Goal: Communication & Community: Participate in discussion

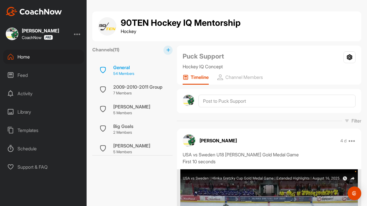
click at [126, 68] on div "General" at bounding box center [123, 67] width 21 height 7
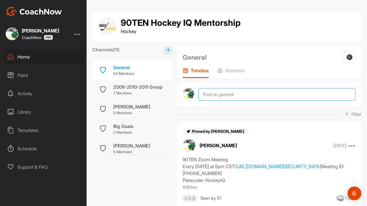
click at [218, 93] on textarea at bounding box center [276, 94] width 157 height 13
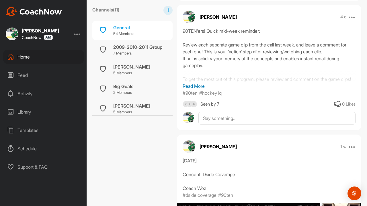
scroll to position [326, 0]
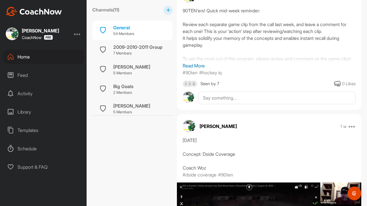
click at [206, 87] on div "Seen by 7" at bounding box center [209, 83] width 19 height 7
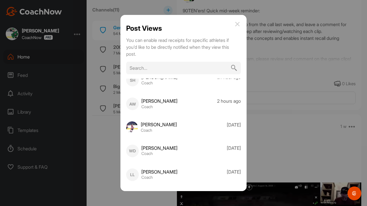
scroll to position [0, 0]
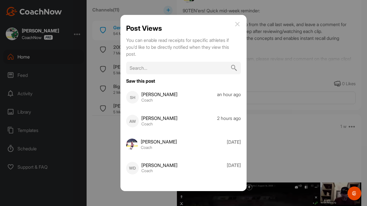
click at [241, 25] on img at bounding box center [237, 24] width 7 height 7
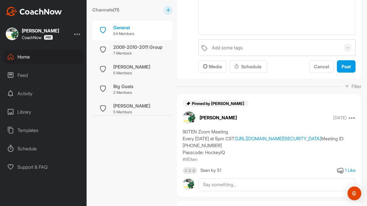
scroll to position [24, 0]
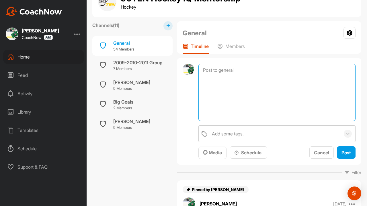
click at [214, 82] on textarea at bounding box center [276, 92] width 157 height 57
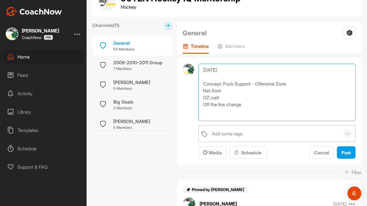
type textarea "[DATE] Concept: Puck Support - Offensive Zone Net front OZ rush Off the line ch…"
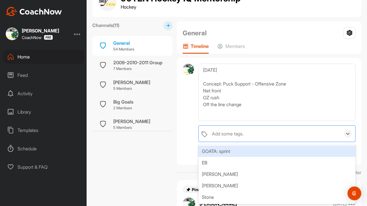
click at [241, 132] on div "Add some tags." at bounding box center [228, 133] width 32 height 7
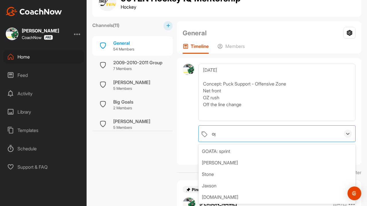
type input "o"
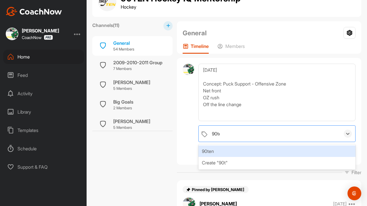
type input "90ten"
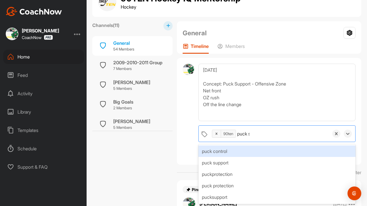
type input "puck su"
type input "o"
type input "hockey"
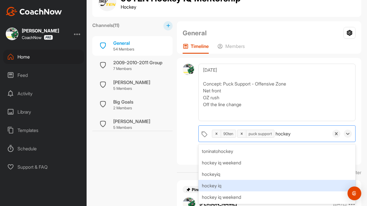
click at [217, 184] on div "hockey iq" at bounding box center [276, 185] width 157 height 11
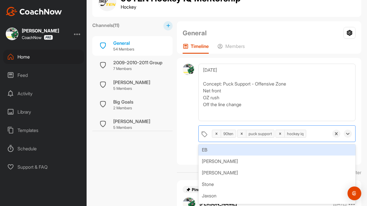
scroll to position [12, 0]
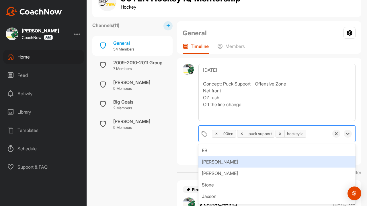
click at [188, 150] on div at bounding box center [187, 111] width 11 height 95
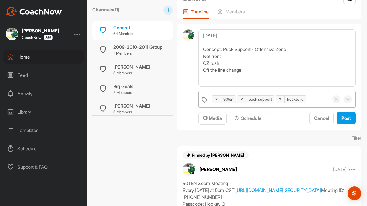
scroll to position [60, 0]
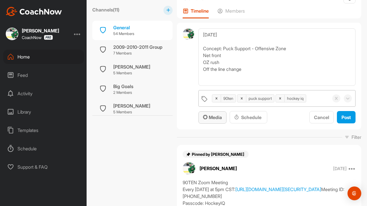
click at [205, 118] on icon "button" at bounding box center [205, 117] width 5 height 5
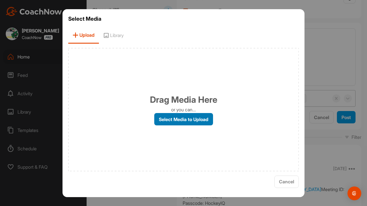
click at [164, 119] on label "Select Media to Upload" at bounding box center [183, 119] width 59 height 12
click at [0, 0] on input "Select Media to Upload" at bounding box center [0, 0] width 0 height 0
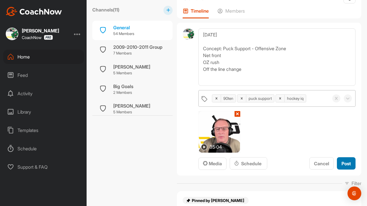
click at [341, 162] on span "Post" at bounding box center [345, 163] width 9 height 6
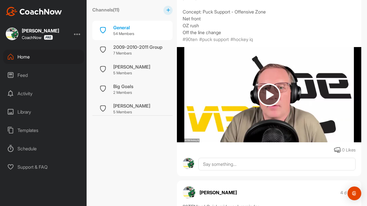
scroll to position [257, 0]
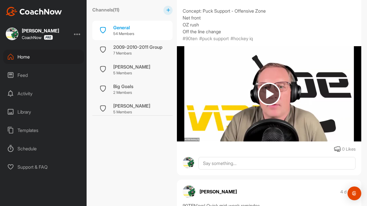
drag, startPoint x: 228, startPoint y: 52, endPoint x: 183, endPoint y: 18, distance: 56.9
click at [183, 18] on div "[DATE] Concept: Puck Support - Offensive Zone Net front OZ rush Off the line ch…" at bounding box center [268, 14] width 173 height 41
copy div "[DATE] Concept: Puck Support - Offensive Zone Net front OZ rush Off the line ch…"
click at [204, 35] on div "[DATE] Concept: Puck Support - Offensive Zone Net front OZ rush Off the line ch…" at bounding box center [268, 14] width 173 height 41
drag, startPoint x: 234, startPoint y: 52, endPoint x: 179, endPoint y: 16, distance: 65.5
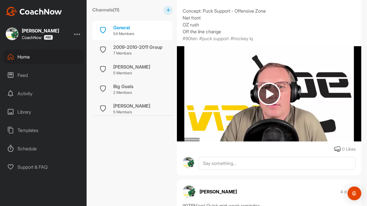
click at [179, 16] on div "[DATE] Concept: Puck Support - Offensive Zone Net front OZ rush Off the line ch…" at bounding box center [269, 18] width 184 height 48
copy div "[DATE] Concept: Puck Support - Offensive Zone Net front OZ rush Off the line ch…"
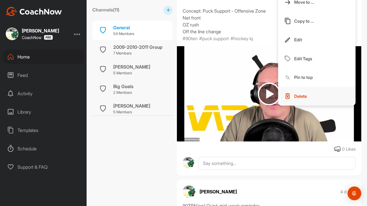
click at [300, 105] on button "Delete" at bounding box center [316, 95] width 77 height 19
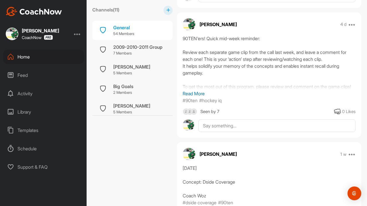
scroll to position [216, 0]
click at [348, 28] on icon at bounding box center [351, 24] width 7 height 7
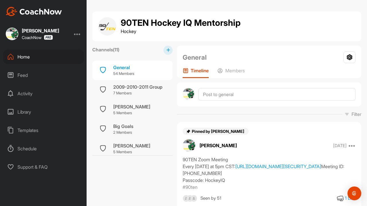
scroll to position [0, 0]
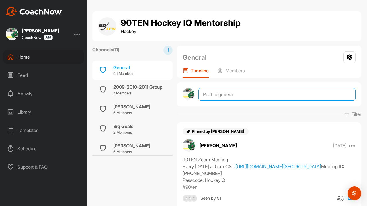
click at [228, 95] on textarea at bounding box center [276, 94] width 157 height 13
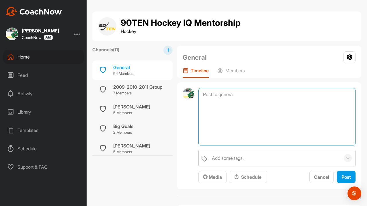
paste textarea "[DATE] Concept: Puck Support - Offensive Zone Net front OZ rush Off the line ch…"
click at [222, 96] on textarea "[DATE] Concept: Puck Support - Offensive Zone Net front OZ rush Off the line ch…" at bounding box center [276, 116] width 157 height 57
click at [292, 107] on textarea "[DATE] Concept: Puck Support - Offensive Zone Net front OZ rush Off the line ch…" at bounding box center [276, 116] width 157 height 57
click at [223, 115] on textarea "[DATE] Concept: Puck Support - Offensive Zone Net front OZ rush Off the line ch…" at bounding box center [276, 116] width 157 height 57
click at [222, 121] on textarea "[DATE] Concept: Puck Support - Offensive Zone Net front OZ rush Off the line ch…" at bounding box center [276, 116] width 157 height 57
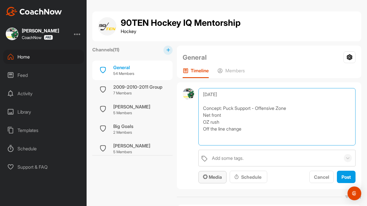
type textarea "[DATE] Concept: Puck Support - Offensive Zone Net front OZ rush Off the line ch…"
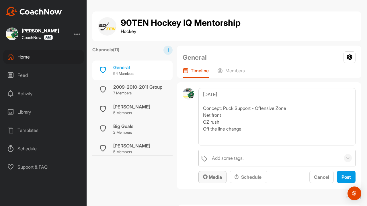
click at [217, 173] on button "Media" at bounding box center [212, 177] width 28 height 12
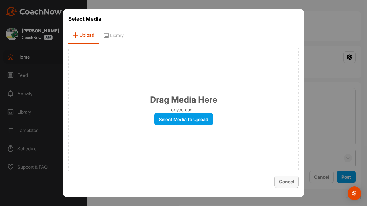
click at [282, 178] on div "Cancel" at bounding box center [286, 181] width 15 height 7
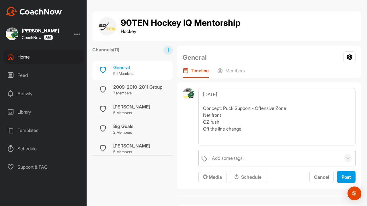
click at [186, 145] on div at bounding box center [187, 135] width 11 height 95
click at [210, 179] on span "Media" at bounding box center [212, 177] width 19 height 6
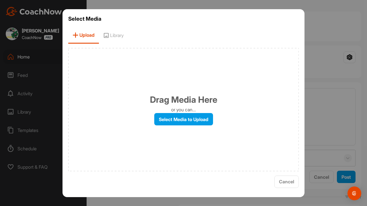
click at [192, 111] on p "or you can..." at bounding box center [183, 109] width 25 height 7
click at [192, 116] on label "Select Media to Upload" at bounding box center [183, 119] width 59 height 12
click at [0, 0] on input "Select Media to Upload" at bounding box center [0, 0] width 0 height 0
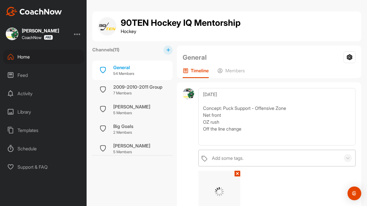
click at [258, 157] on div "Add some tags." at bounding box center [274, 158] width 131 height 16
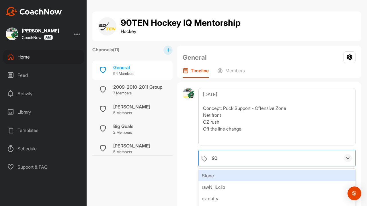
type input "90t"
type input "h"
type input "puck su"
type input "hockey iq"
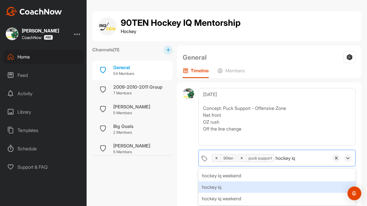
click at [208, 186] on div "hockey iq" at bounding box center [276, 186] width 157 height 11
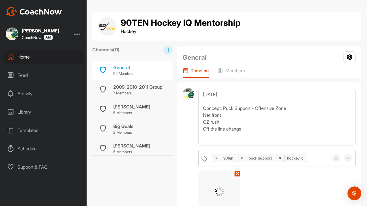
click at [180, 173] on div "[DATE] Concept: Puck Support - Offensive Zone Net front OZ rush Off the line ch…" at bounding box center [269, 158] width 184 height 153
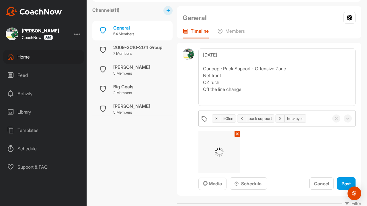
scroll to position [49, 0]
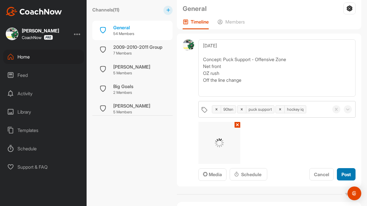
click at [343, 173] on span "Post" at bounding box center [345, 174] width 9 height 6
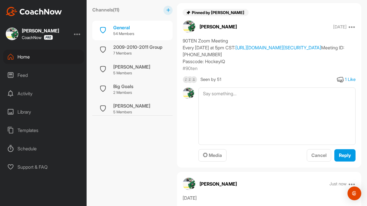
scroll to position [123, 0]
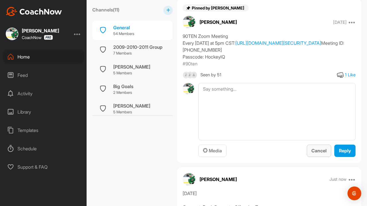
click at [312, 153] on span "Cancel" at bounding box center [318, 150] width 15 height 6
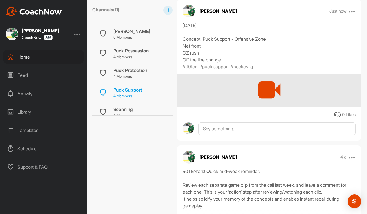
scroll to position [133, 0]
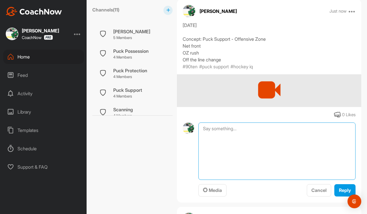
click at [228, 153] on textarea at bounding box center [276, 150] width 157 height 57
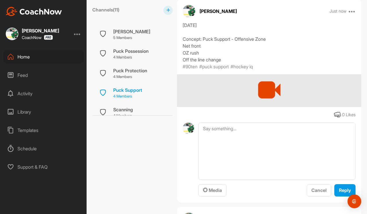
click at [138, 88] on div "Puck Support" at bounding box center [127, 89] width 29 height 7
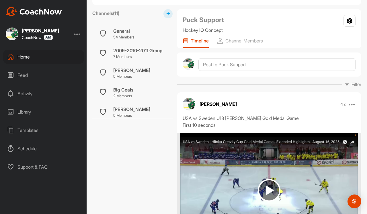
scroll to position [37, 0]
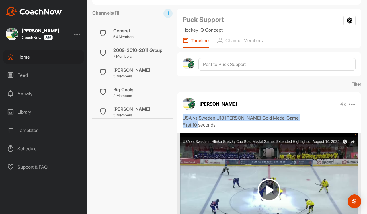
drag, startPoint x: 219, startPoint y: 125, endPoint x: 183, endPoint y: 118, distance: 36.8
click at [183, 118] on div "USA vs Sweden U18 [PERSON_NAME] Gold Medal Game First 10 seconds" at bounding box center [268, 121] width 173 height 14
copy div "USA vs Sweden U18 [PERSON_NAME] Gold Medal Game First 10 seconds"
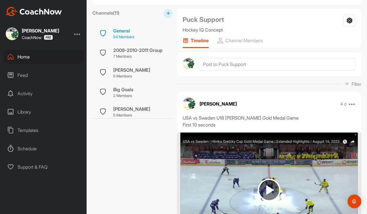
click at [129, 36] on p "54 Members" at bounding box center [123, 37] width 21 height 6
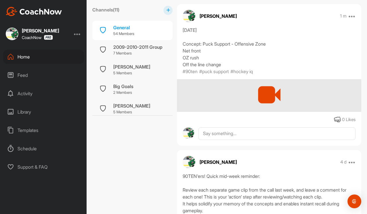
scroll to position [227, 0]
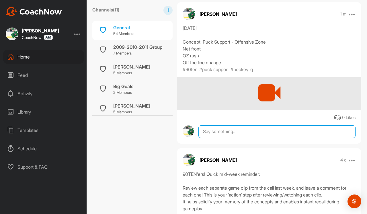
click at [219, 138] on textarea at bounding box center [276, 131] width 157 height 13
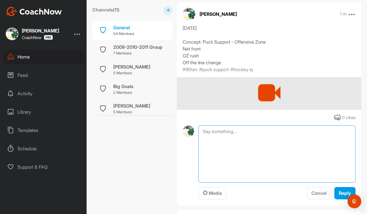
paste textarea "USA vs Sweden U18 [PERSON_NAME] Gold Medal Game First 10 seconds"
click at [239, 152] on textarea "USA vs Sweden U18 [PERSON_NAME] Gold Medal Game First 10 seconds" at bounding box center [276, 153] width 157 height 57
click at [266, 157] on textarea "USA vs Sweden U18 [PERSON_NAME] Gold Medal Game First 10 seconds" at bounding box center [276, 153] width 157 height 57
click at [266, 163] on textarea "USA vs Sweden U18 [PERSON_NAME] Gold Medal Game First 10 seconds" at bounding box center [276, 153] width 157 height 57
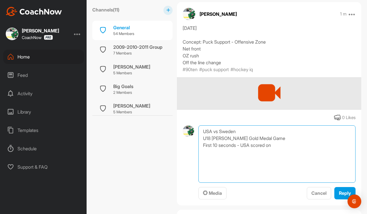
click at [266, 163] on textarea "USA vs Sweden U18 [PERSON_NAME] Gold Medal Game First 10 seconds - USA scored on" at bounding box center [276, 153] width 157 height 57
click at [253, 177] on textarea "USA vs Sweden U18 [PERSON_NAME] Gold Medal Game First 10 seconds - USA scored on" at bounding box center [276, 153] width 157 height 57
click at [253, 174] on textarea "USA vs Sweden U18 [PERSON_NAME] Gold Medal Game First 10 seconds - USA scored on" at bounding box center [276, 153] width 157 height 57
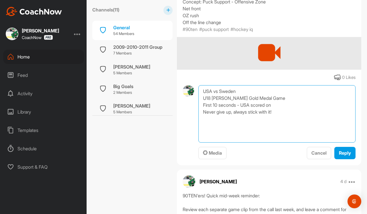
scroll to position [273, 0]
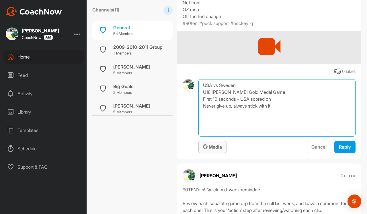
type textarea "USA vs Sweden U18 [PERSON_NAME] Gold Medal Game First 10 seconds - USA scored o…"
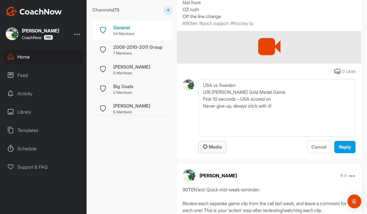
click at [208, 149] on span "Media" at bounding box center [212, 147] width 19 height 6
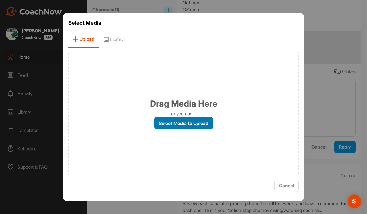
click at [170, 120] on label "Select Media to Upload" at bounding box center [183, 123] width 59 height 12
click at [0, 0] on input "Select Media to Upload" at bounding box center [0, 0] width 0 height 0
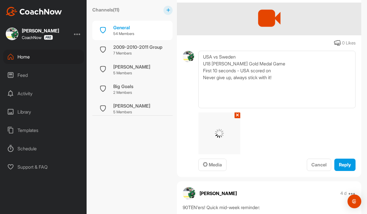
scroll to position [304, 0]
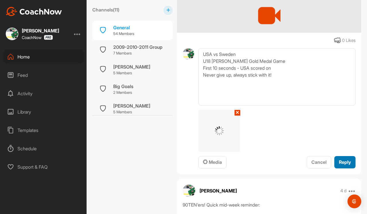
click at [344, 165] on span "Reply" at bounding box center [345, 162] width 12 height 6
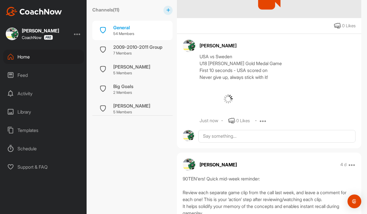
scroll to position [321, 0]
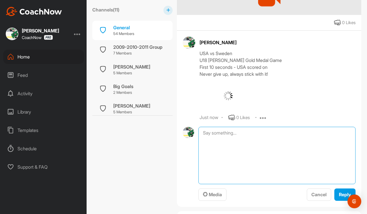
click at [273, 158] on textarea at bounding box center [276, 155] width 157 height 57
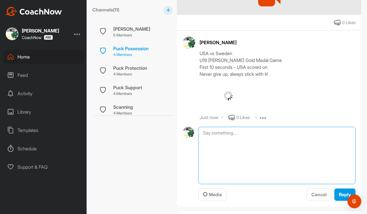
scroll to position [136, 0]
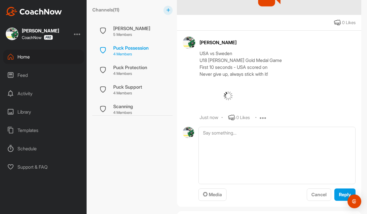
click at [144, 90] on div "Puck Support 4 Members" at bounding box center [132, 89] width 80 height 19
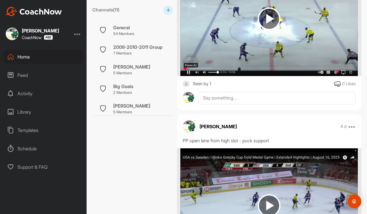
scroll to position [212, 0]
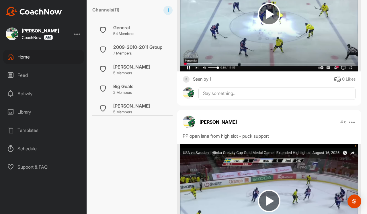
click at [282, 134] on div "PP open lane from high slot - puck support" at bounding box center [268, 135] width 173 height 7
drag, startPoint x: 279, startPoint y: 135, endPoint x: 182, endPoint y: 134, distance: 97.1
click at [182, 134] on div "PP open lane from high slot - puck support" at bounding box center [269, 135] width 184 height 7
copy div "PP open lane from high slot - puck support"
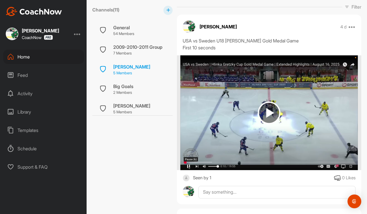
scroll to position [36, 0]
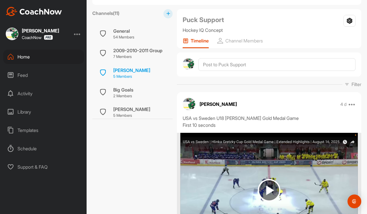
click at [143, 75] on div "[PERSON_NAME] 5 Members" at bounding box center [132, 72] width 80 height 19
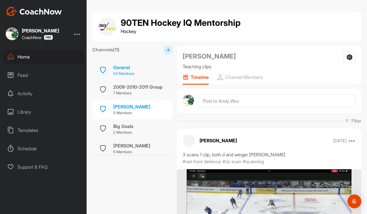
click at [127, 72] on p "54 Members" at bounding box center [123, 74] width 21 height 6
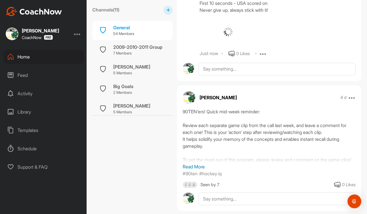
scroll to position [388, 0]
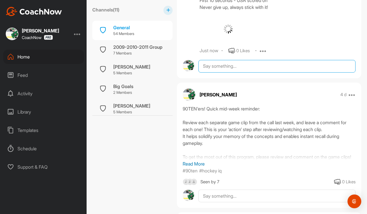
click at [224, 72] on textarea at bounding box center [276, 66] width 157 height 13
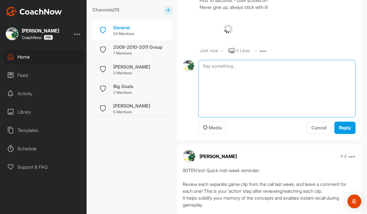
paste textarea "PP open lane from high slot - puck support"
type textarea "PP open lane from high slot - puck support"
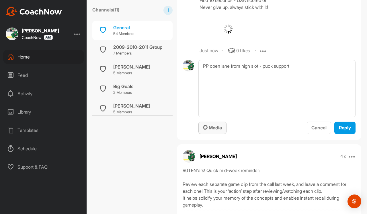
click at [220, 134] on button "Media" at bounding box center [212, 127] width 28 height 12
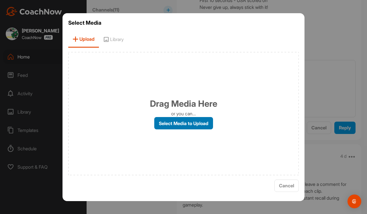
click at [204, 125] on label "Select Media to Upload" at bounding box center [183, 123] width 59 height 12
click at [0, 0] on input "Select Media to Upload" at bounding box center [0, 0] width 0 height 0
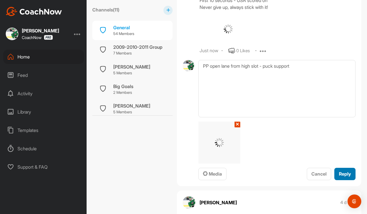
click at [341, 180] on button "Reply" at bounding box center [344, 174] width 21 height 12
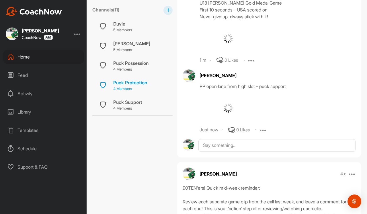
scroll to position [121, 0]
click at [127, 98] on div "Puck Support" at bounding box center [127, 101] width 29 height 7
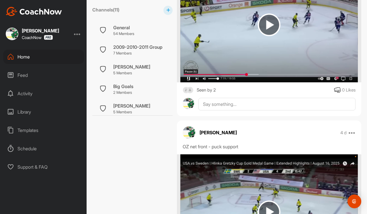
scroll to position [391, 0]
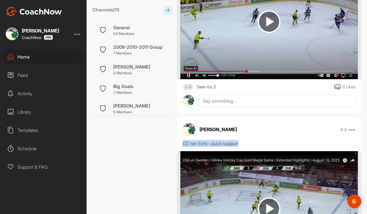
drag, startPoint x: 243, startPoint y: 143, endPoint x: 186, endPoint y: 141, distance: 57.0
click at [186, 139] on div "[PERSON_NAME] 4 d Move to ... Copy to ... Edit Edit Tags Pin to top Delete OZ n…" at bounding box center [269, 208] width 184 height 182
copy div "OZ net front - puck support"
click at [129, 28] on div "General" at bounding box center [123, 27] width 21 height 7
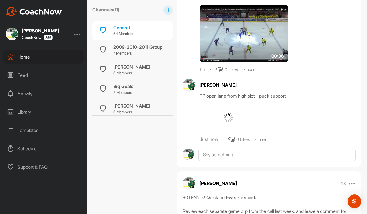
scroll to position [434, 0]
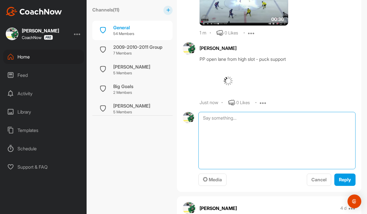
click at [240, 141] on textarea at bounding box center [276, 140] width 157 height 57
paste textarea "OZ net front - puck support"
type textarea "OZ net front - puck support"
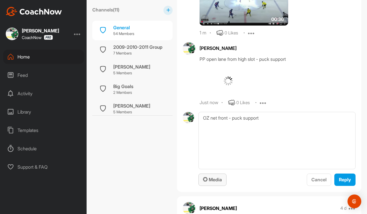
click at [223, 186] on button "Media" at bounding box center [212, 179] width 28 height 12
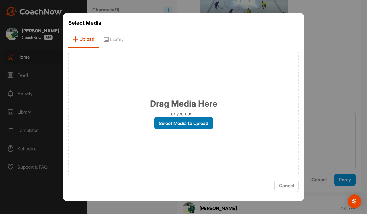
click at [205, 126] on label "Select Media to Upload" at bounding box center [183, 123] width 59 height 12
click at [0, 0] on input "Select Media to Upload" at bounding box center [0, 0] width 0 height 0
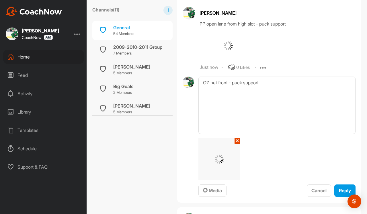
scroll to position [487, 0]
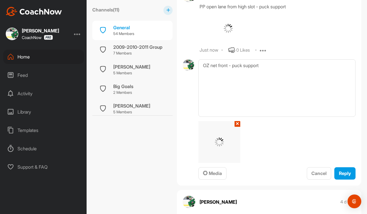
click at [340, 176] on span "Reply" at bounding box center [345, 173] width 12 height 6
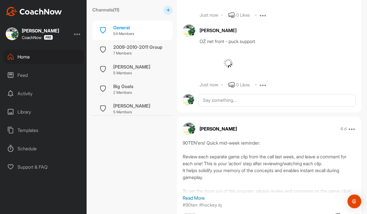
scroll to position [543, 0]
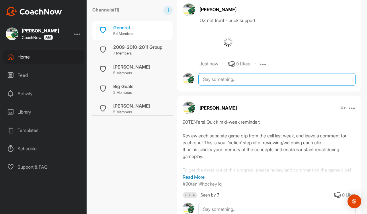
click at [258, 86] on textarea at bounding box center [276, 79] width 157 height 13
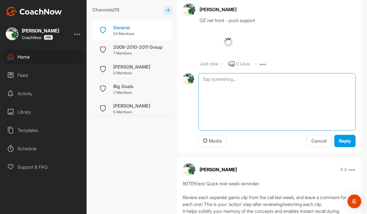
paste textarea "OZ net front - puck support"
type textarea "OZ net front - puck support"
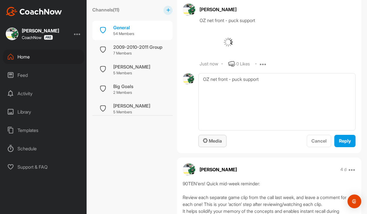
click at [221, 143] on span "Media" at bounding box center [212, 141] width 19 height 6
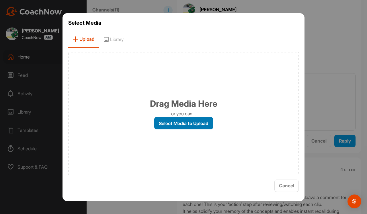
click at [207, 124] on label "Select Media to Upload" at bounding box center [183, 123] width 59 height 12
click at [0, 0] on input "Select Media to Upload" at bounding box center [0, 0] width 0 height 0
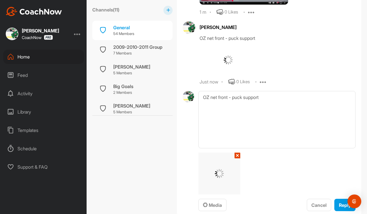
scroll to position [635, 0]
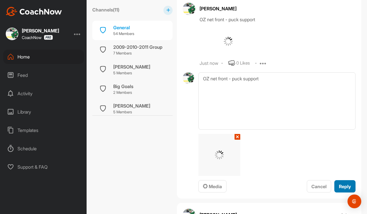
click at [334, 192] on button "Reply" at bounding box center [344, 186] width 21 height 12
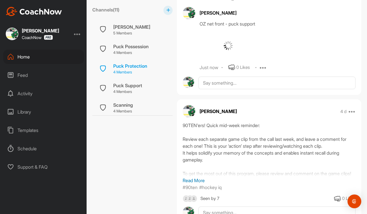
scroll to position [741, 0]
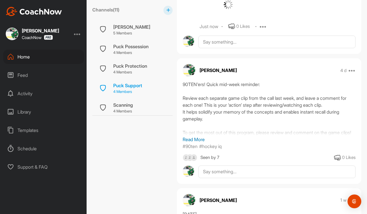
click at [136, 85] on div "Puck Support" at bounding box center [127, 85] width 29 height 7
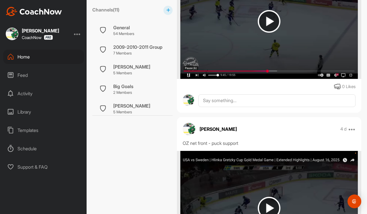
scroll to position [786, 0]
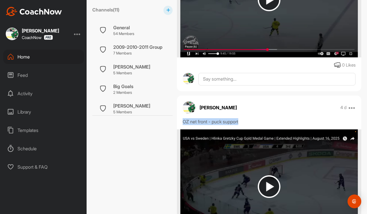
drag, startPoint x: 252, startPoint y: 122, endPoint x: 180, endPoint y: 123, distance: 71.6
click at [180, 123] on div "OZ net front - puck support" at bounding box center [269, 121] width 184 height 7
copy div "OZ net front - puck support"
click at [126, 29] on div "General" at bounding box center [123, 27] width 21 height 7
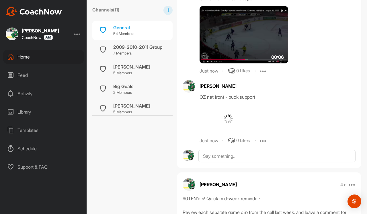
scroll to position [577, 0]
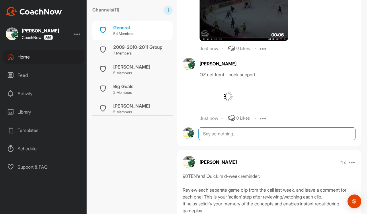
click at [247, 140] on textarea at bounding box center [276, 133] width 157 height 13
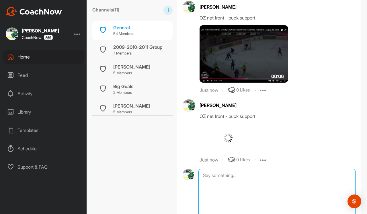
scroll to position [537, 0]
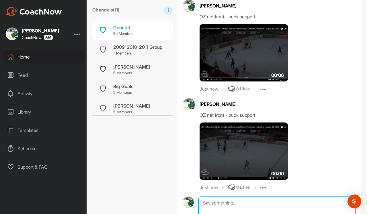
paste textarea "OZ net front - puck support"
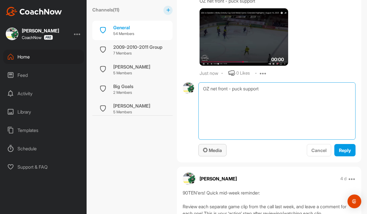
type textarea "OZ net front - puck support"
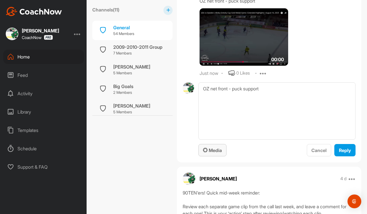
click at [220, 153] on span "Media" at bounding box center [212, 150] width 19 height 6
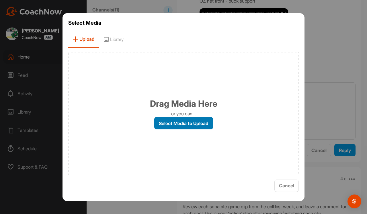
click at [175, 125] on label "Select Media to Upload" at bounding box center [183, 123] width 59 height 12
click at [0, 0] on input "Select Media to Upload" at bounding box center [0, 0] width 0 height 0
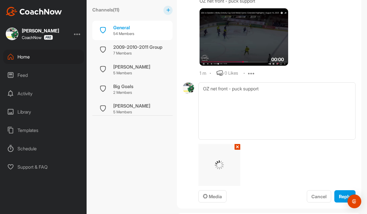
scroll to position [686, 0]
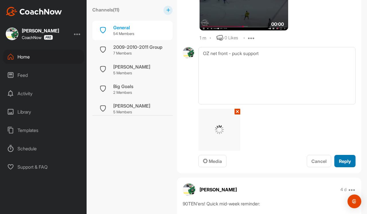
click at [339, 164] on span "Reply" at bounding box center [345, 161] width 12 height 6
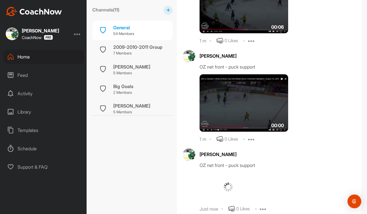
scroll to position [520, 0]
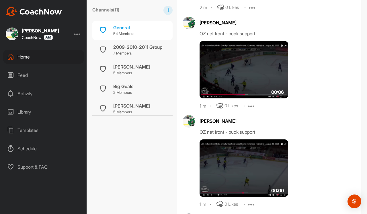
click at [260, 95] on img at bounding box center [243, 69] width 88 height 57
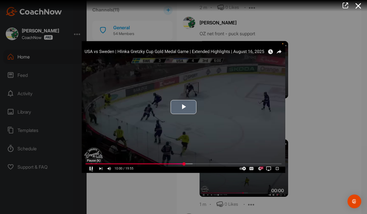
click at [198, 104] on img "Video Player" at bounding box center [183, 106] width 203 height 131
click at [192, 114] on img "Video Player" at bounding box center [183, 106] width 203 height 131
click at [183, 107] on span "Video Player" at bounding box center [183, 107] width 0 height 0
click at [356, 5] on icon at bounding box center [357, 6] width 13 height 11
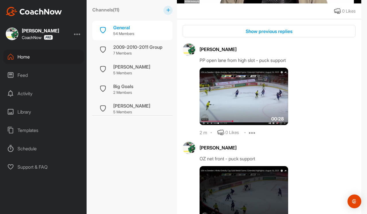
scroll to position [357, 0]
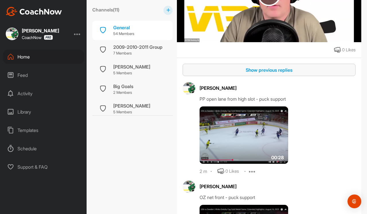
click at [273, 73] on div "Show previous replies" at bounding box center [269, 69] width 164 height 7
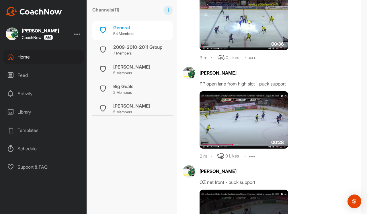
scroll to position [491, 0]
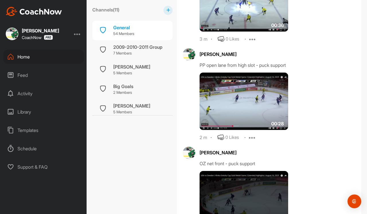
click at [273, 121] on img at bounding box center [243, 100] width 88 height 57
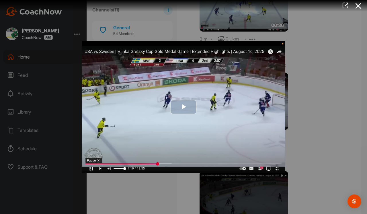
click at [198, 112] on img "Video Player" at bounding box center [183, 106] width 203 height 131
click at [355, 5] on icon at bounding box center [357, 6] width 13 height 11
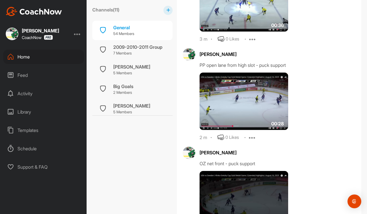
click at [253, 141] on icon at bounding box center [252, 137] width 7 height 7
click at [314, 130] on div "00:28" at bounding box center [261, 100] width 125 height 57
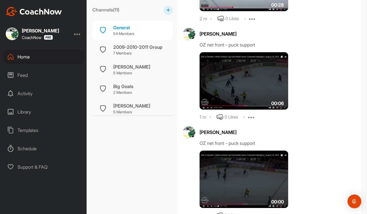
scroll to position [638, 0]
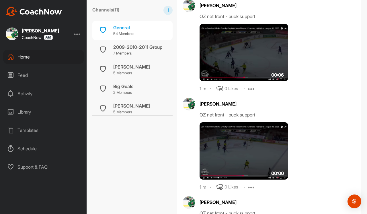
click at [271, 173] on img at bounding box center [243, 150] width 88 height 57
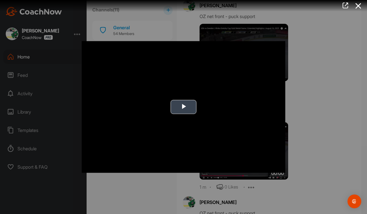
click at [242, 138] on video "Video Player" at bounding box center [183, 106] width 203 height 131
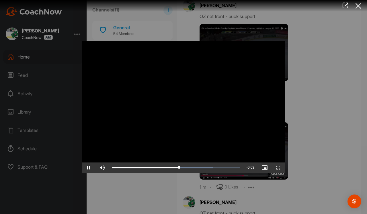
click at [358, 6] on icon at bounding box center [357, 6] width 13 height 11
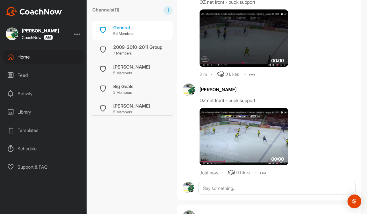
scroll to position [798, 0]
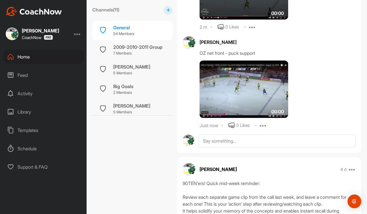
click at [273, 103] on img at bounding box center [243, 88] width 88 height 57
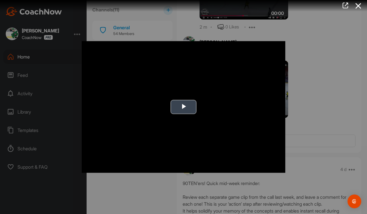
click at [216, 100] on video "Video Player" at bounding box center [183, 106] width 203 height 131
click at [360, 5] on icon at bounding box center [357, 6] width 13 height 11
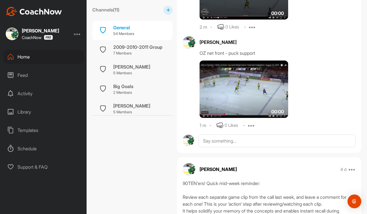
click at [250, 129] on icon at bounding box center [251, 125] width 7 height 7
click at [248, 147] on p "Edit" at bounding box center [250, 144] width 8 height 6
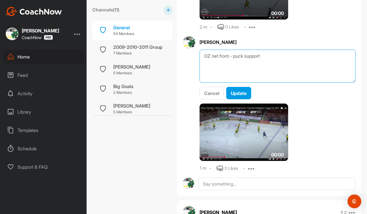
drag, startPoint x: 267, startPoint y: 73, endPoint x: 236, endPoint y: 75, distance: 31.6
click at [236, 75] on textarea "OZ net front - puck support" at bounding box center [277, 66] width 156 height 33
click at [236, 76] on textarea "OZ net front - puck support" at bounding box center [277, 66] width 156 height 33
drag, startPoint x: 246, startPoint y: 75, endPoint x: 233, endPoint y: 75, distance: 12.9
click at [233, 75] on textarea "OZ net front - puck support" at bounding box center [277, 66] width 156 height 33
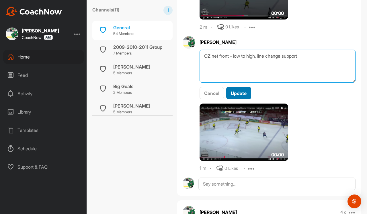
type textarea "OZ net front - low to high, line change support"
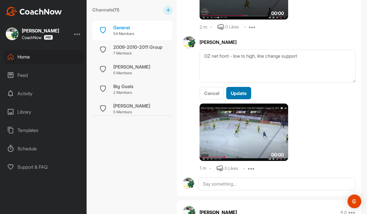
click at [240, 99] on button "Update" at bounding box center [238, 93] width 25 height 12
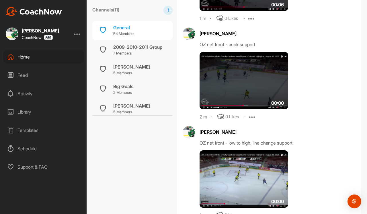
scroll to position [710, 0]
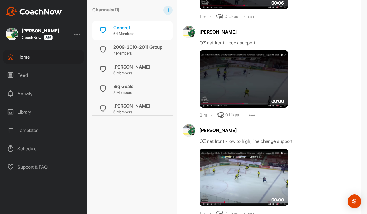
click at [253, 118] on icon at bounding box center [252, 114] width 7 height 7
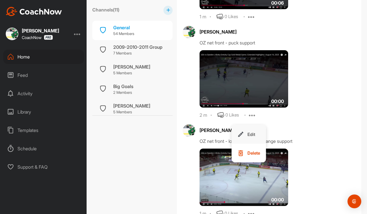
click at [252, 137] on p "Edit" at bounding box center [251, 134] width 8 height 6
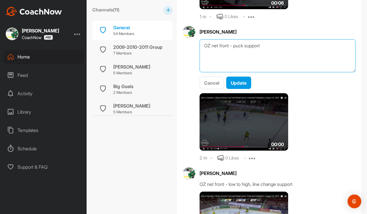
click at [246, 65] on textarea "OZ net front - puck support" at bounding box center [277, 55] width 156 height 33
click at [276, 64] on textarea "OZ net front - mid to low support" at bounding box center [277, 55] width 156 height 33
type textarea "OZ net front - mid to low support, give-n-go"
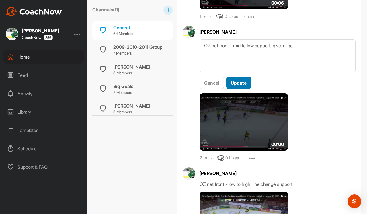
click at [246, 86] on span "Update" at bounding box center [239, 83] width 16 height 6
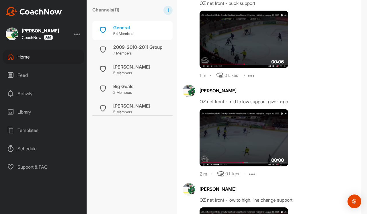
scroll to position [617, 0]
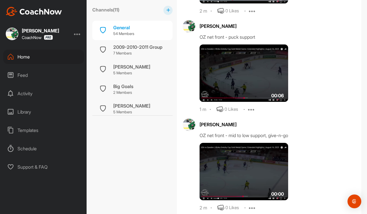
click at [251, 113] on icon at bounding box center [251, 109] width 7 height 7
click at [252, 131] on p "Edit" at bounding box center [250, 128] width 8 height 6
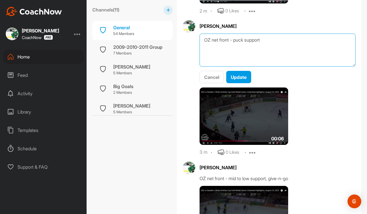
drag, startPoint x: 246, startPoint y: 60, endPoint x: 234, endPoint y: 59, distance: 11.8
click at [234, 59] on textarea "OZ net front - puck support" at bounding box center [277, 50] width 156 height 33
click at [231, 60] on textarea "OZ net front - from the corner, net front find an open lane for a quick shot on…" at bounding box center [277, 50] width 156 height 33
click at [263, 58] on textarea "OZ net front puck support- from the corner, net front find an open lane for a q…" at bounding box center [277, 50] width 156 height 33
click at [300, 65] on textarea "OZ net front puck support- puck comes from the corner, net front find an open l…" at bounding box center [277, 50] width 156 height 33
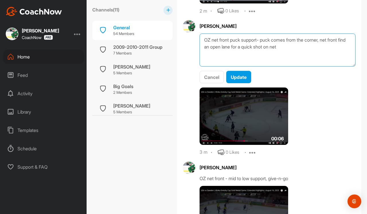
click at [212, 65] on textarea "OZ net front puck support- puck comes from the corner, net front find an open l…" at bounding box center [277, 50] width 156 height 33
click at [292, 64] on textarea "OZ net front puck support- puck comes from the corner, net front finds an open …" at bounding box center [277, 50] width 156 height 33
type textarea "OZ net front puck support- puck comes from the corner, net front finds an open …"
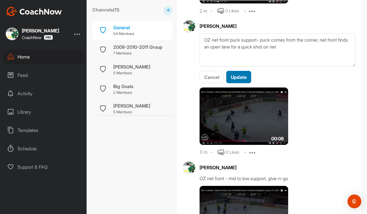
click at [238, 80] on span "Update" at bounding box center [239, 77] width 16 height 6
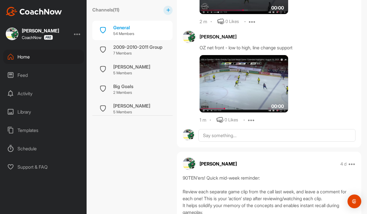
scroll to position [824, 0]
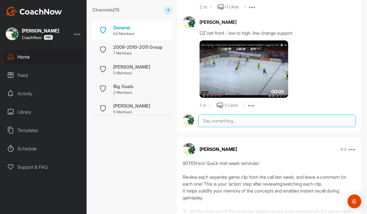
click at [273, 127] on textarea at bounding box center [276, 120] width 157 height 13
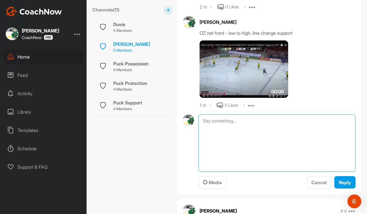
scroll to position [123, 0]
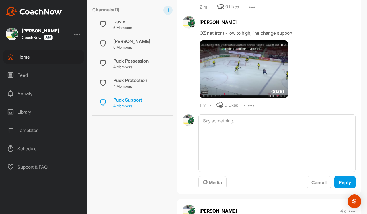
click at [134, 93] on div "Puck Support 4 Members" at bounding box center [132, 102] width 80 height 19
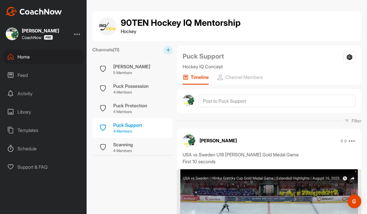
scroll to position [137, 0]
click at [126, 125] on div "Puck Support" at bounding box center [127, 125] width 29 height 7
click at [136, 126] on div "Puck Support" at bounding box center [127, 125] width 29 height 7
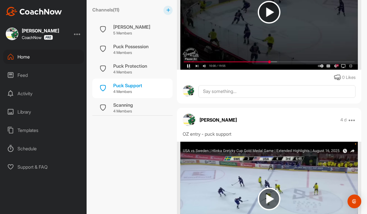
scroll to position [960, 0]
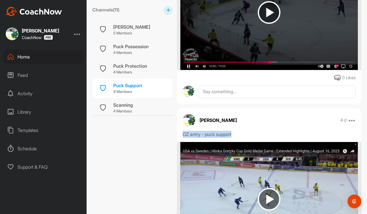
drag, startPoint x: 238, startPoint y: 132, endPoint x: 181, endPoint y: 133, distance: 57.6
click at [181, 133] on div "OZ entry - puck support" at bounding box center [269, 134] width 184 height 7
copy div "OZ entry - puck support"
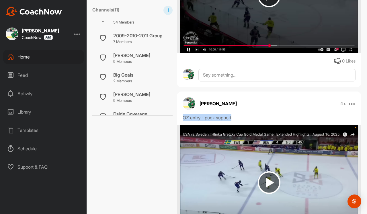
scroll to position [0, 0]
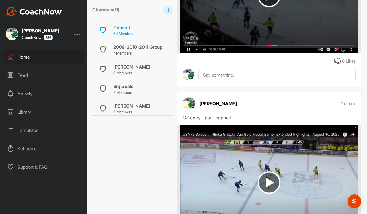
click at [127, 29] on div "General" at bounding box center [123, 27] width 21 height 7
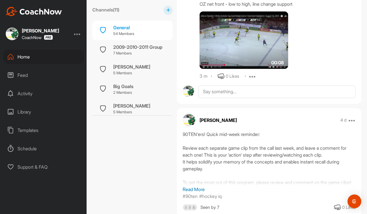
scroll to position [656, 0]
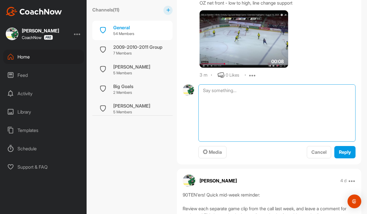
click at [228, 108] on textarea at bounding box center [276, 112] width 157 height 57
paste textarea "OZ entry - puck support"
click at [227, 110] on textarea "OZ entry - puck support" at bounding box center [276, 112] width 157 height 57
click at [261, 109] on textarea "OZ entry puck support" at bounding box center [276, 112] width 157 height 57
type textarea "OZ entry puck support"
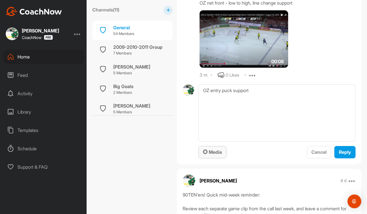
click at [216, 155] on span "Media" at bounding box center [212, 152] width 19 height 6
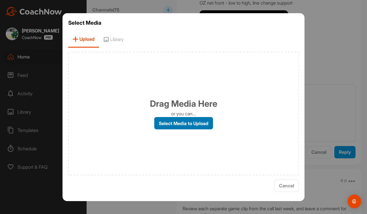
click at [195, 125] on label "Select Media to Upload" at bounding box center [183, 123] width 59 height 12
click at [0, 0] on input "Select Media to Upload" at bounding box center [0, 0] width 0 height 0
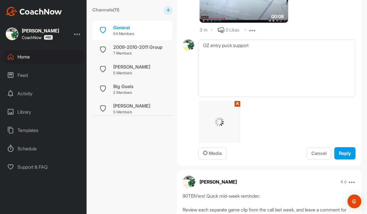
scroll to position [739, 0]
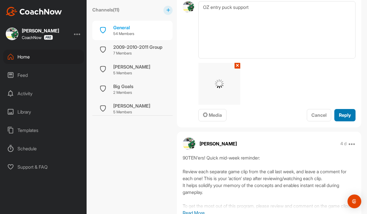
click at [347, 121] on button "Reply" at bounding box center [344, 115] width 21 height 12
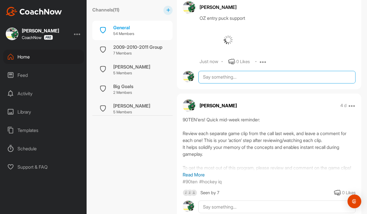
click at [254, 83] on textarea at bounding box center [276, 77] width 157 height 13
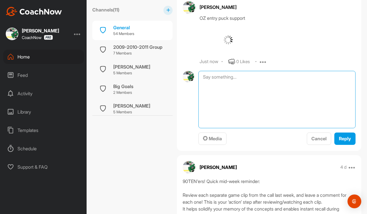
paste textarea "OZ entry - puck support"
drag, startPoint x: 227, startPoint y: 96, endPoint x: 221, endPoint y: 96, distance: 6.0
click at [221, 96] on textarea "OZ entry - puck support" at bounding box center [276, 99] width 157 height 57
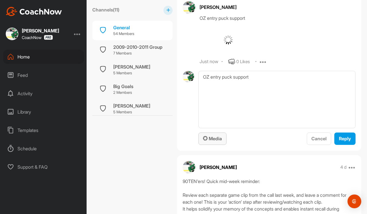
click at [218, 145] on button "Media" at bounding box center [212, 138] width 28 height 12
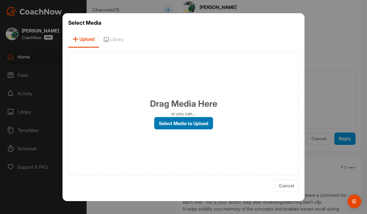
click at [199, 121] on label "Select Media to Upload" at bounding box center [183, 123] width 59 height 12
click at [0, 0] on input "Select Media to Upload" at bounding box center [0, 0] width 0 height 0
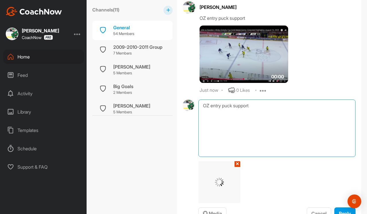
click at [291, 122] on textarea "OZ entry puck support" at bounding box center [276, 127] width 157 height 57
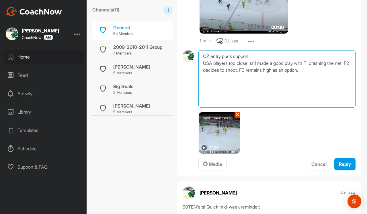
scroll to position [790, 0]
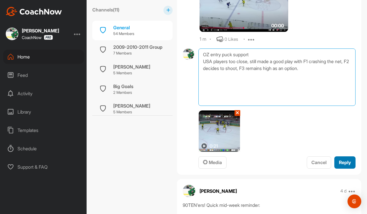
type textarea "OZ entry puck support USA players too close, still made a good play with F1 cra…"
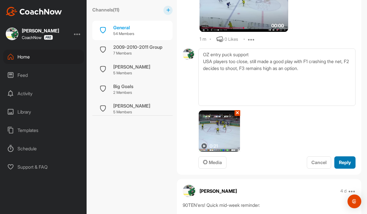
click at [334, 168] on button "Reply" at bounding box center [344, 162] width 21 height 12
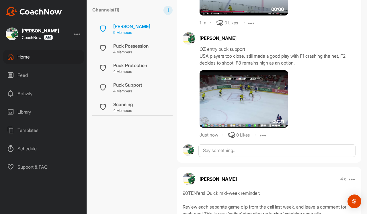
scroll to position [137, 0]
click at [135, 83] on div "Puck Support" at bounding box center [127, 85] width 29 height 7
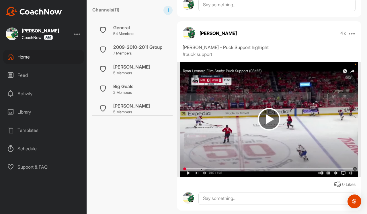
scroll to position [1419, 0]
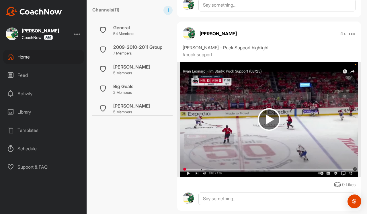
click at [271, 49] on div "[PERSON_NAME] - Puck Support highlight" at bounding box center [268, 47] width 173 height 7
drag, startPoint x: 270, startPoint y: 46, endPoint x: 183, endPoint y: 49, distance: 86.8
click at [183, 49] on div "[PERSON_NAME] - Puck Support highlight" at bounding box center [268, 47] width 173 height 7
copy div "[PERSON_NAME] - Puck Support highlight"
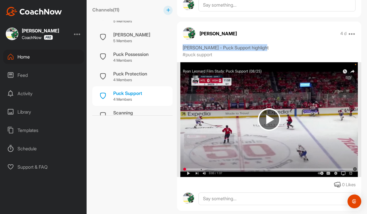
scroll to position [133, 0]
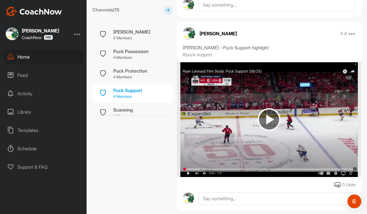
click at [127, 88] on div "Puck Support" at bounding box center [127, 90] width 29 height 7
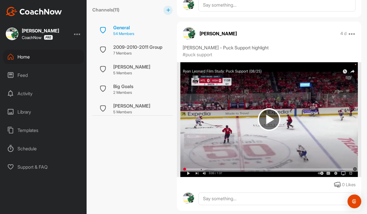
scroll to position [0, 0]
click at [126, 30] on div "General" at bounding box center [123, 27] width 21 height 7
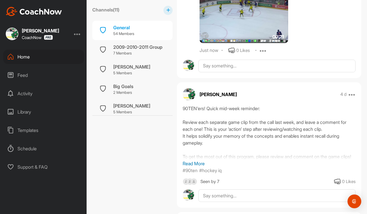
scroll to position [686, 0]
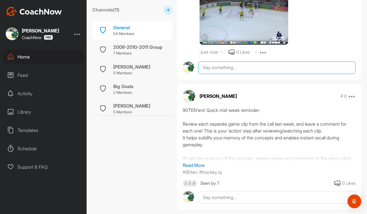
click at [227, 74] on textarea at bounding box center [276, 67] width 157 height 13
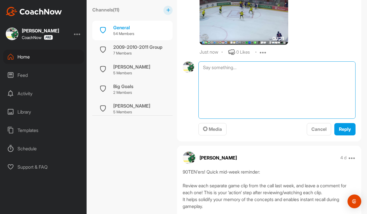
paste textarea "[PERSON_NAME] - Puck Support highlight"
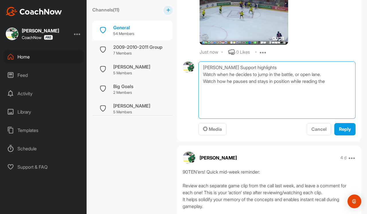
click at [284, 88] on textarea "[PERSON_NAME] Support highlights Watch when he decides to jump in the battle, o…" at bounding box center [276, 89] width 157 height 57
click at [338, 99] on textarea "[PERSON_NAME] Support highlights Watch when he decides to jump in the battle, o…" at bounding box center [276, 89] width 157 height 57
type textarea "[PERSON_NAME] Support highlights Watch when he decides to jump in the battle, o…"
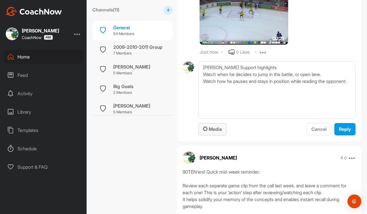
click at [212, 135] on button "Media" at bounding box center [212, 129] width 28 height 12
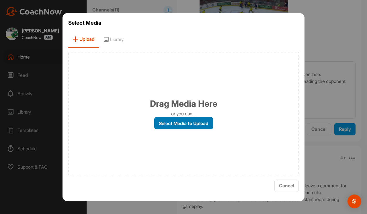
click at [198, 127] on label "Select Media to Upload" at bounding box center [183, 123] width 59 height 12
click at [0, 0] on input "Select Media to Upload" at bounding box center [0, 0] width 0 height 0
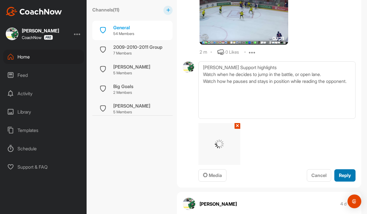
click at [343, 178] on span "Reply" at bounding box center [345, 175] width 12 height 6
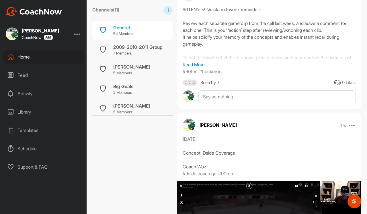
scroll to position [871, 0]
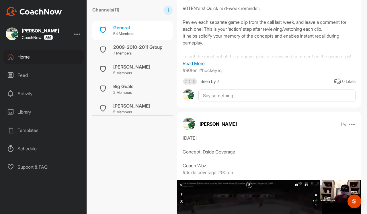
click at [198, 67] on p "Read More" at bounding box center [268, 63] width 173 height 7
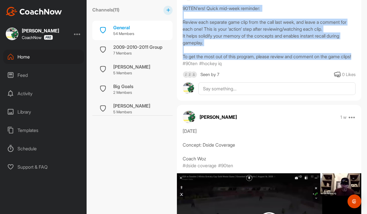
drag, startPoint x: 195, startPoint y: 88, endPoint x: 182, endPoint y: 36, distance: 54.2
click at [182, 36] on div "90TEN'ers! Quick mid-week reminder: Review each separate game clip from the cal…" at bounding box center [269, 36] width 184 height 62
copy div "90TEN'ers! Quick mid-week reminder: Review each separate game clip from the cal…"
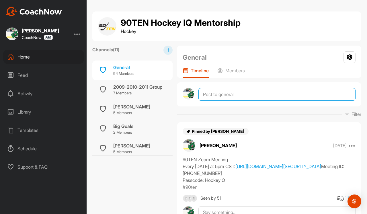
scroll to position [0, 0]
click at [212, 97] on textarea at bounding box center [276, 94] width 157 height 13
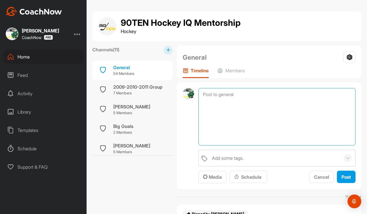
paste textarea "90TEN'ers! Quick mid-week reminder: Review each separate game clip from the cal…"
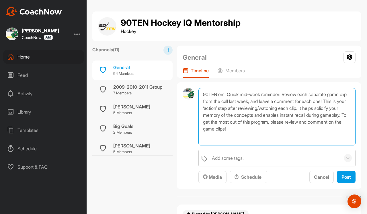
click at [228, 95] on textarea "90TEN'ers! Quick mid-week reminder: Review each separate game clip from the cal…" at bounding box center [276, 116] width 157 height 57
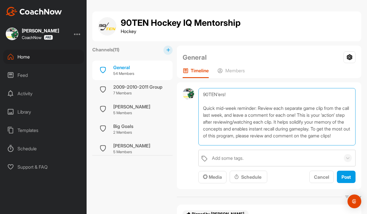
drag, startPoint x: 220, startPoint y: 108, endPoint x: 191, endPoint y: 108, distance: 28.9
click at [191, 108] on div "90TEN'ers! Quick mid-week reminder: Review each separate game clip from the cal…" at bounding box center [269, 135] width 184 height 107
click at [248, 109] on textarea "90TEN'ers! Mid-week reminder: Review each separate game clip from the call last…" at bounding box center [276, 116] width 157 height 57
click at [235, 115] on textarea "90TEN'ers! Mid-week reminder - Review each separate game clip from the call las…" at bounding box center [276, 116] width 157 height 57
click at [213, 123] on textarea "90TEN'ers! Mid-week reminder - Review each separate game clip from the call las…" at bounding box center [276, 116] width 157 height 57
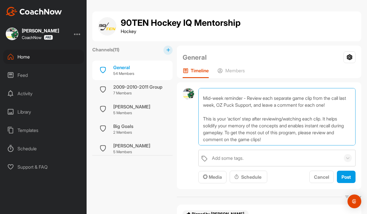
scroll to position [17, 0]
click at [255, 132] on textarea "90TEN'ers! Mid-week reminder - Review each separate game clip from the call las…" at bounding box center [276, 116] width 157 height 57
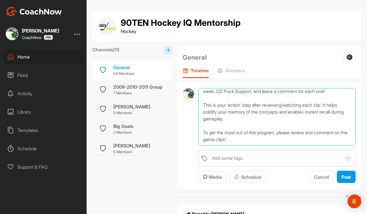
scroll to position [31, 0]
type textarea "90TEN'ers! Mid-week reminder - Review each separate game clip from the call las…"
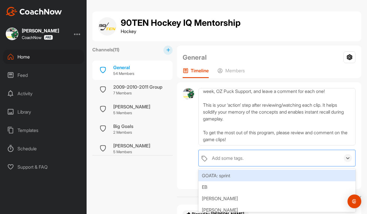
click at [258, 154] on div "Add some tags." at bounding box center [274, 158] width 131 height 16
type input "90te"
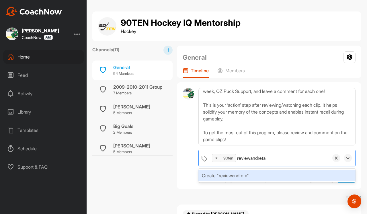
type input "reviewandretain"
click at [241, 175] on div "Create "reviewandretain"" at bounding box center [276, 175] width 157 height 11
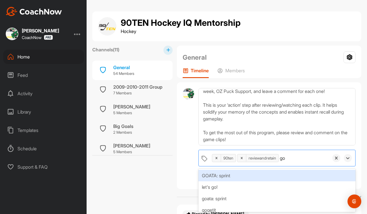
type input "g"
type input "hockey i"
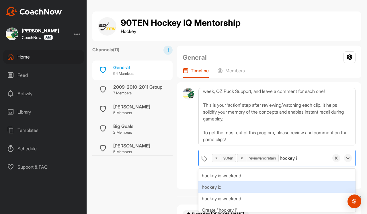
click at [234, 187] on div "hockey iq" at bounding box center [276, 186] width 157 height 11
click at [192, 178] on div at bounding box center [187, 135] width 11 height 95
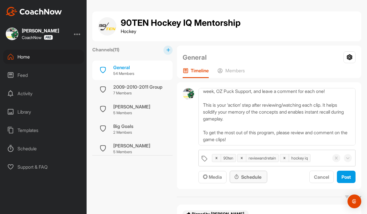
click at [237, 177] on icon at bounding box center [236, 177] width 5 height 6
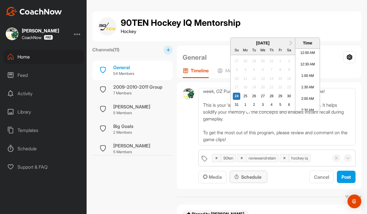
scroll to position [410, 0]
click at [262, 100] on div "27" at bounding box center [262, 96] width 7 height 7
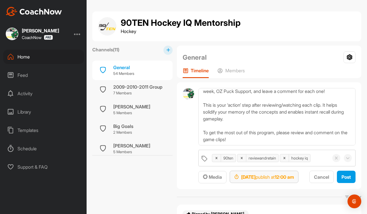
click at [255, 178] on strong "[DATE]" at bounding box center [248, 177] width 14 height 6
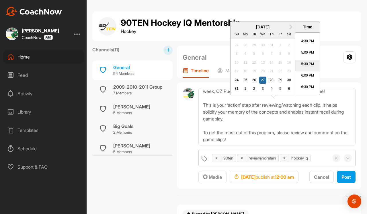
scroll to position [374, 0]
click at [307, 60] on li "5:00 PM" at bounding box center [307, 53] width 24 height 11
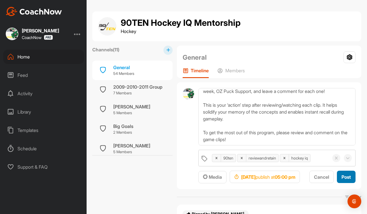
click at [341, 180] on span "Post" at bounding box center [345, 177] width 9 height 6
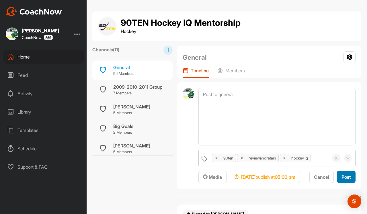
scroll to position [0, 0]
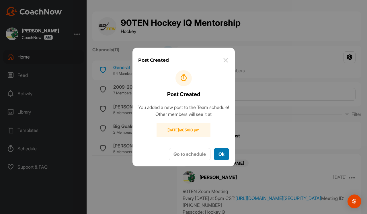
click at [229, 158] on button "Ok" at bounding box center [221, 154] width 15 height 12
